Goal: Task Accomplishment & Management: Manage account settings

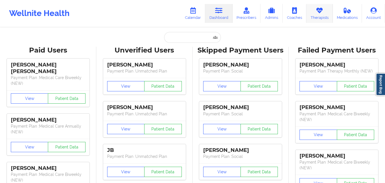
click at [310, 12] on link "Therapists" at bounding box center [319, 13] width 27 height 19
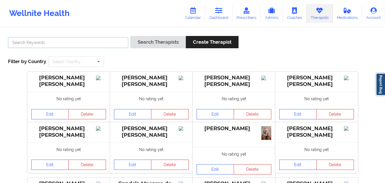
click at [112, 42] on input "text" at bounding box center [68, 42] width 120 height 11
paste input "[PERSON_NAME]"
type input "[PERSON_NAME]"
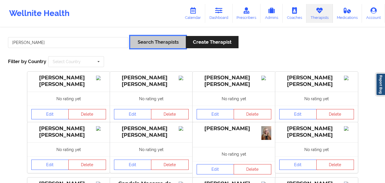
click at [147, 44] on button "Search Therapists" at bounding box center [157, 42] width 55 height 12
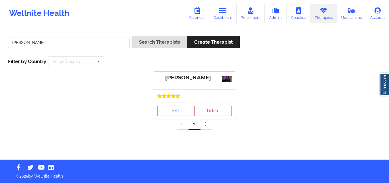
click at [167, 109] on link "Edit" at bounding box center [176, 110] width 38 height 10
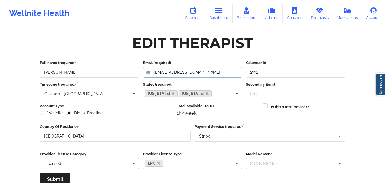
click at [190, 72] on input "[EMAIL_ADDRESS][DOMAIN_NAME]" at bounding box center [192, 72] width 99 height 11
